Goal: Navigation & Orientation: Go to known website

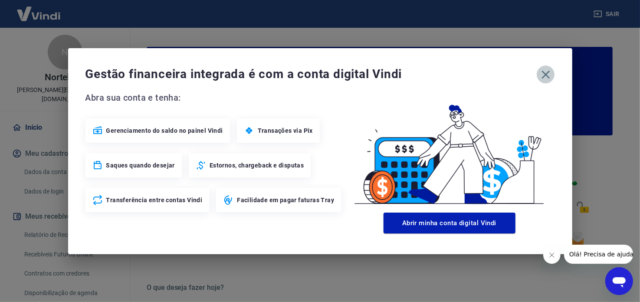
click at [546, 75] on icon "button" at bounding box center [546, 74] width 8 height 8
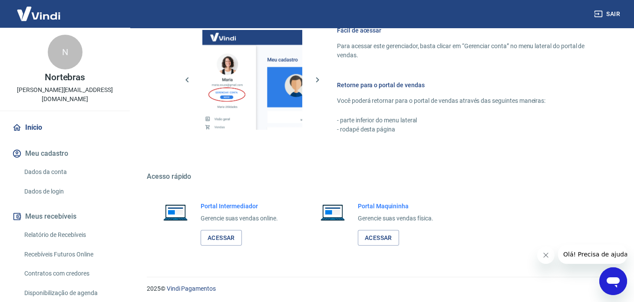
scroll to position [481, 0]
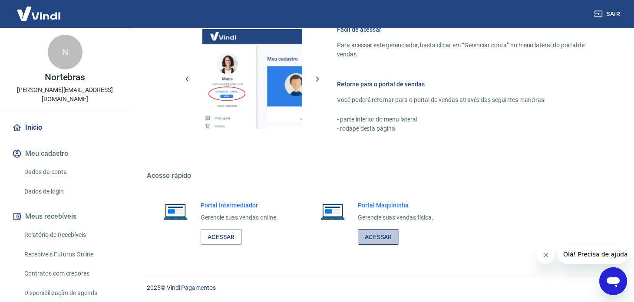
click at [368, 241] on link "Acessar" at bounding box center [378, 237] width 41 height 16
